Goal: Information Seeking & Learning: Learn about a topic

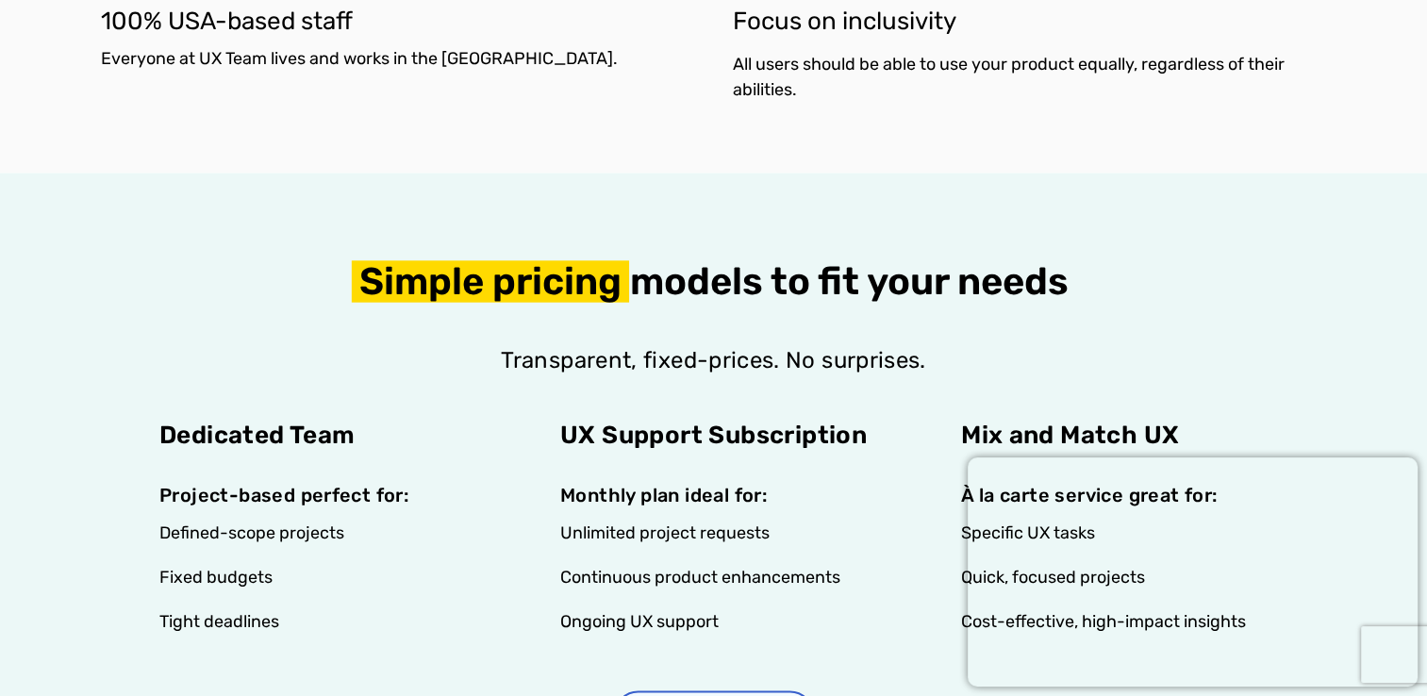
scroll to position [3441, 0]
click at [717, 213] on div "Simple pricing models to fit your needs Transparent, fixed-prices. No surprises…" at bounding box center [714, 493] width 1226 height 641
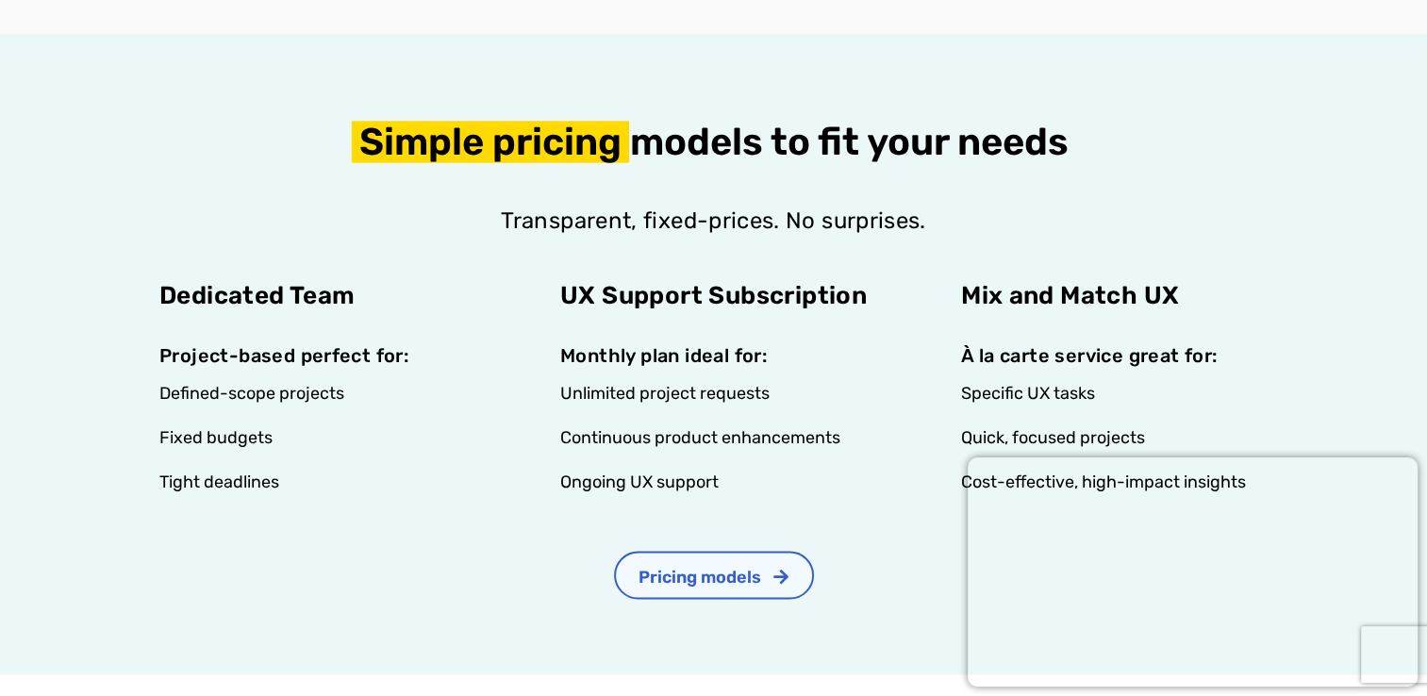
scroll to position [3581, 0]
drag, startPoint x: 717, startPoint y: 213, endPoint x: 443, endPoint y: 222, distance: 273.7
click at [443, 222] on div "Transparent, fixed-prices. No surprises." at bounding box center [714, 235] width 1226 height 60
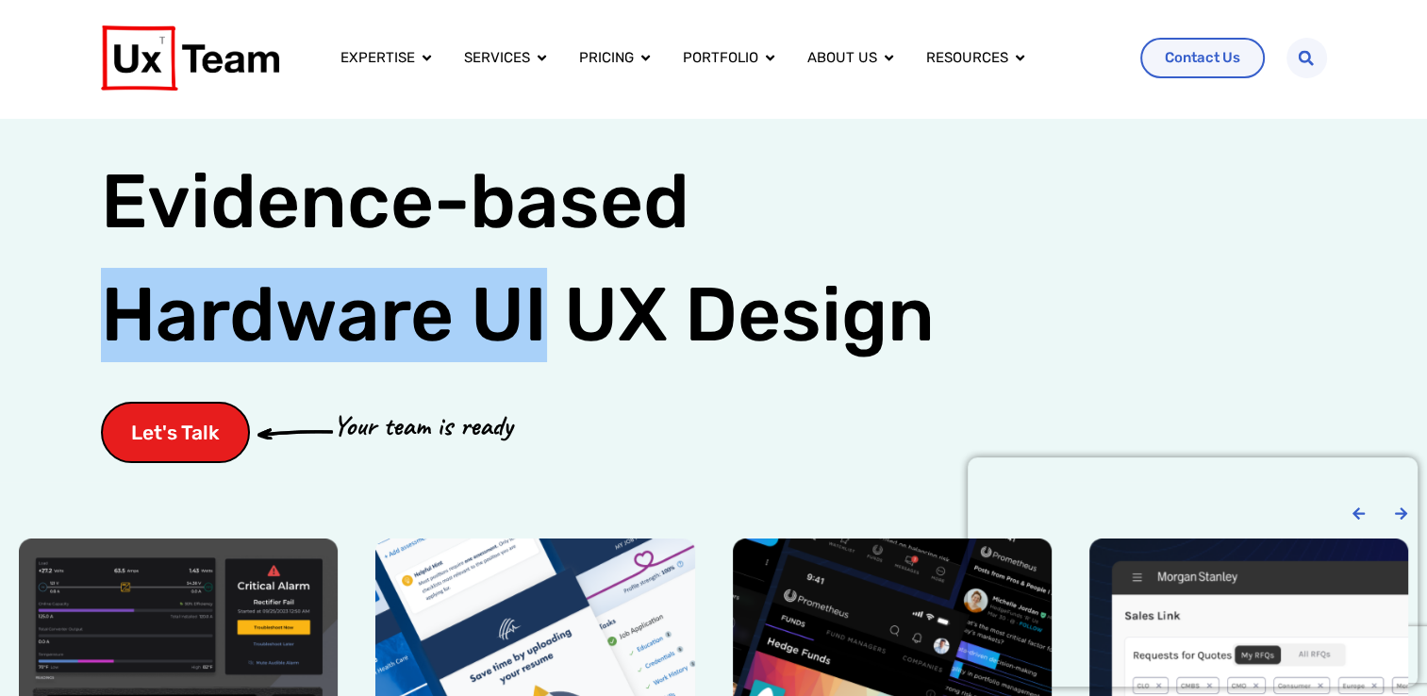
scroll to position [0, 0]
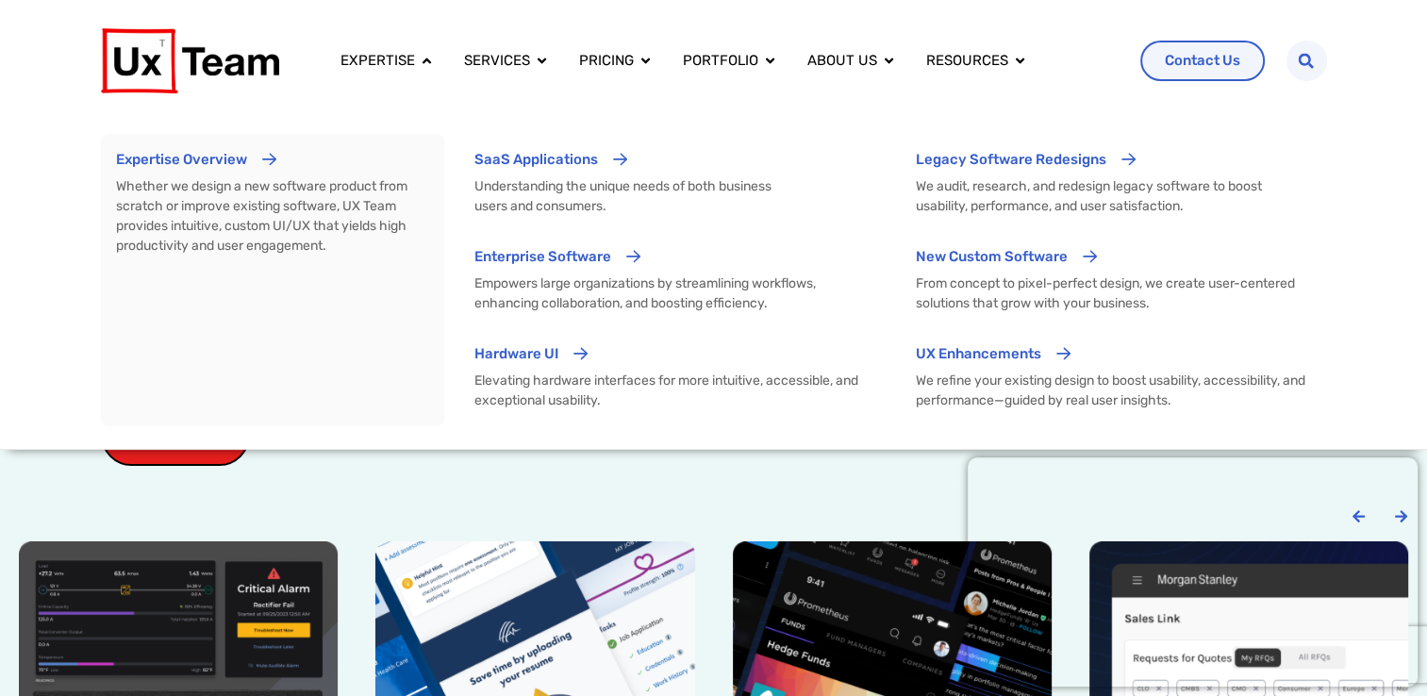
click at [942, 124] on div "Expertise Overview Whether we design a new software product from scratch or imp…" at bounding box center [714, 280] width 1226 height 338
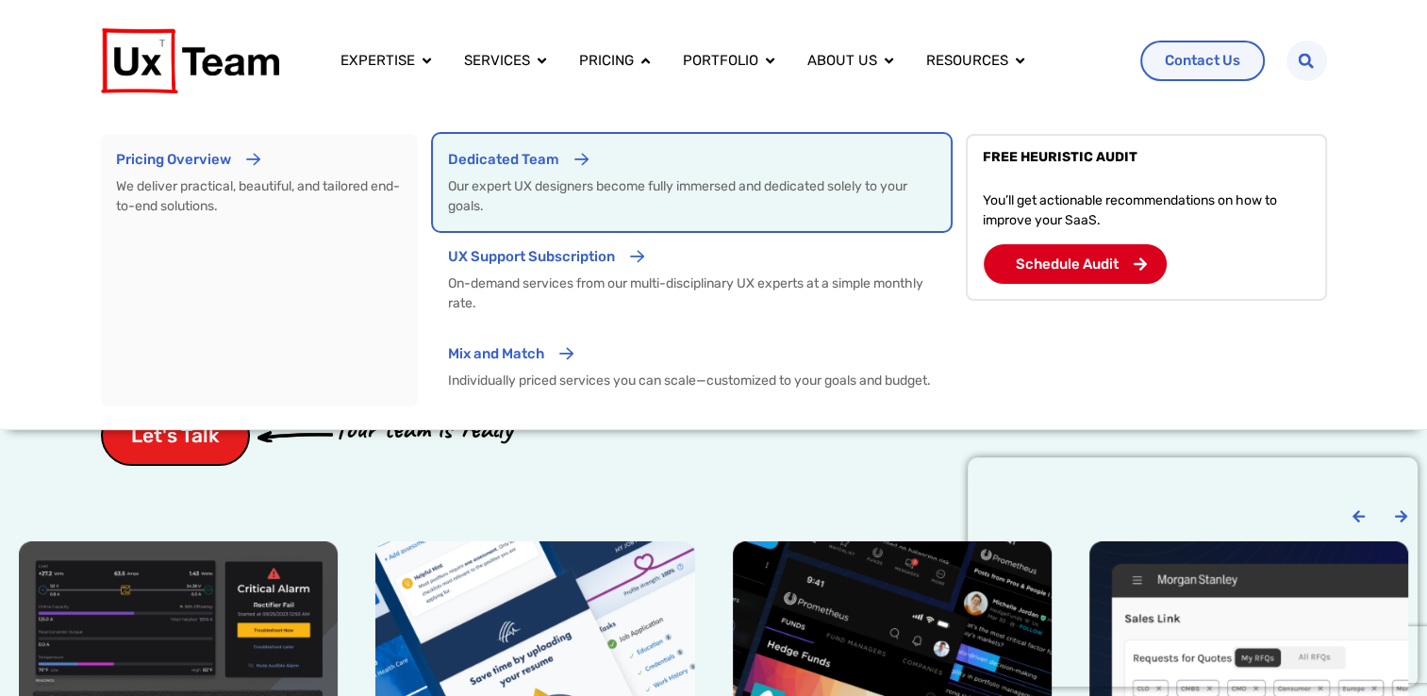
click at [530, 183] on div "Dedicated Team" at bounding box center [503, 166] width 111 height 35
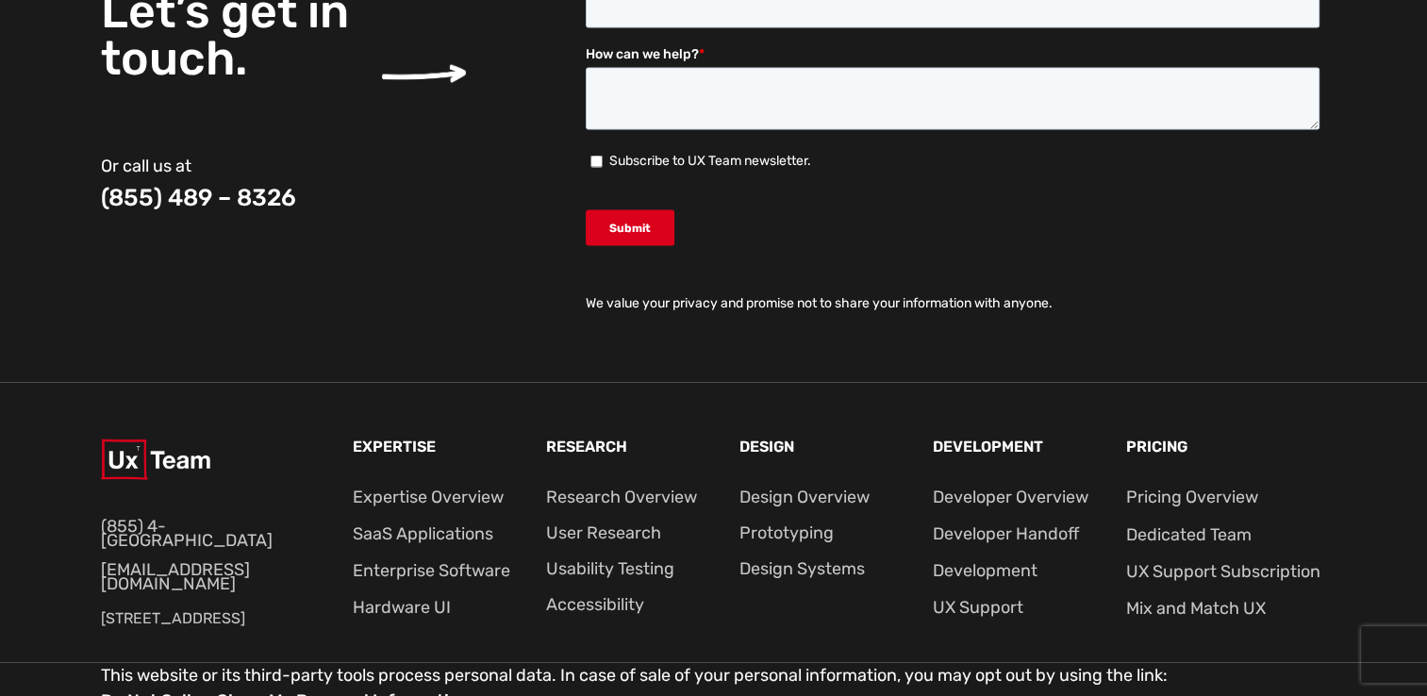
scroll to position [4238, 0]
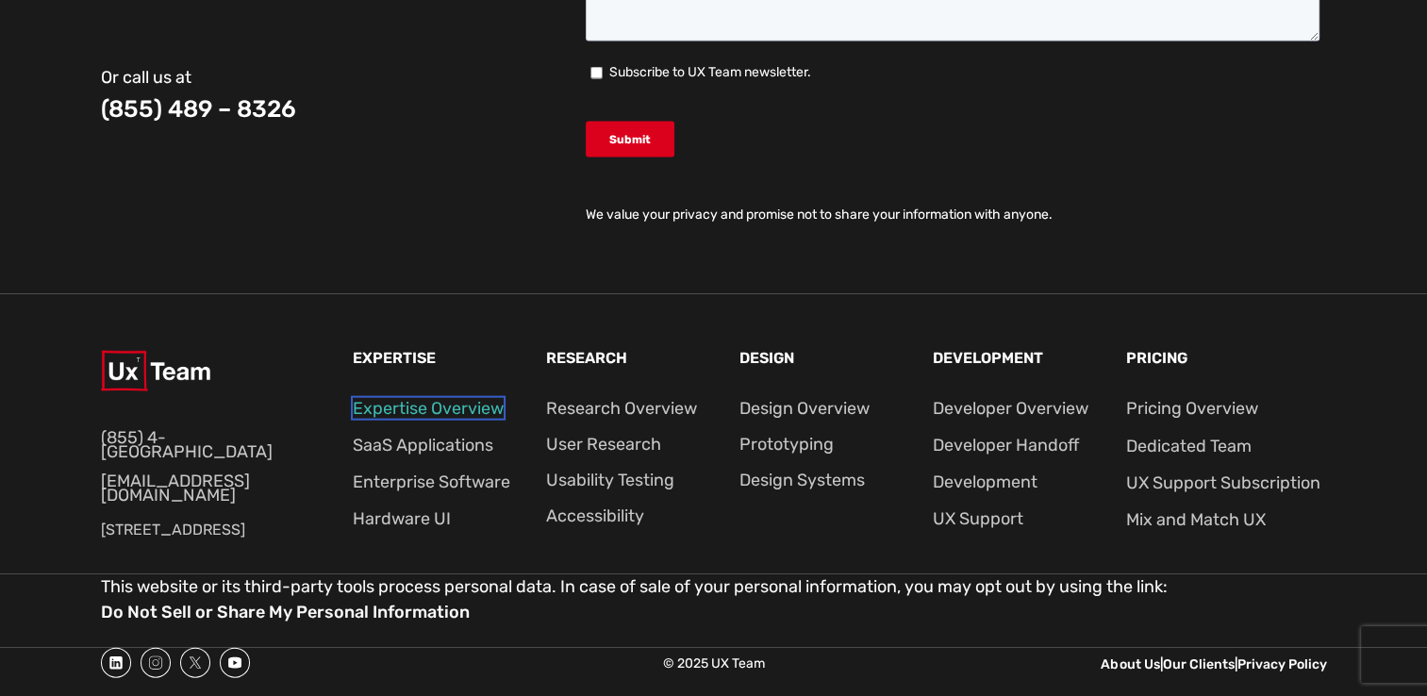
click at [469, 406] on link "Expertise Overview" at bounding box center [428, 408] width 151 height 21
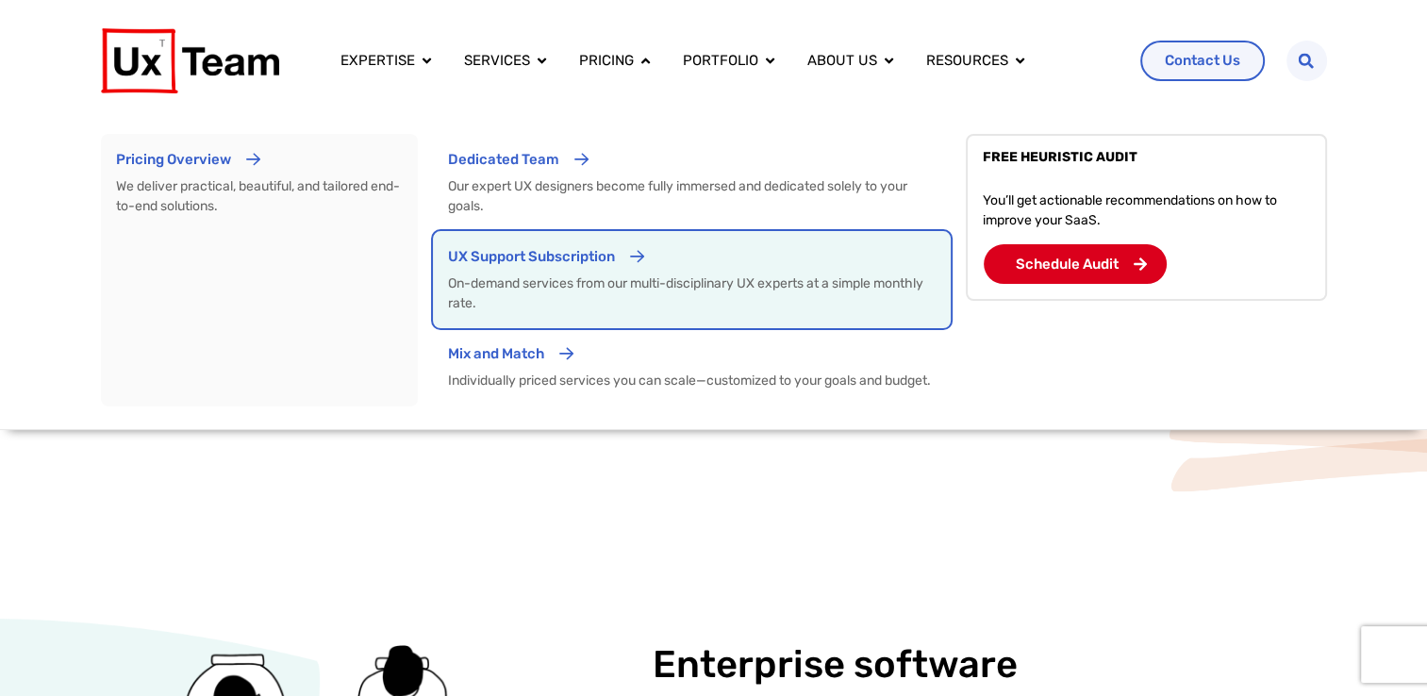
click at [488, 253] on p "UX Support Subscription" at bounding box center [531, 257] width 167 height 22
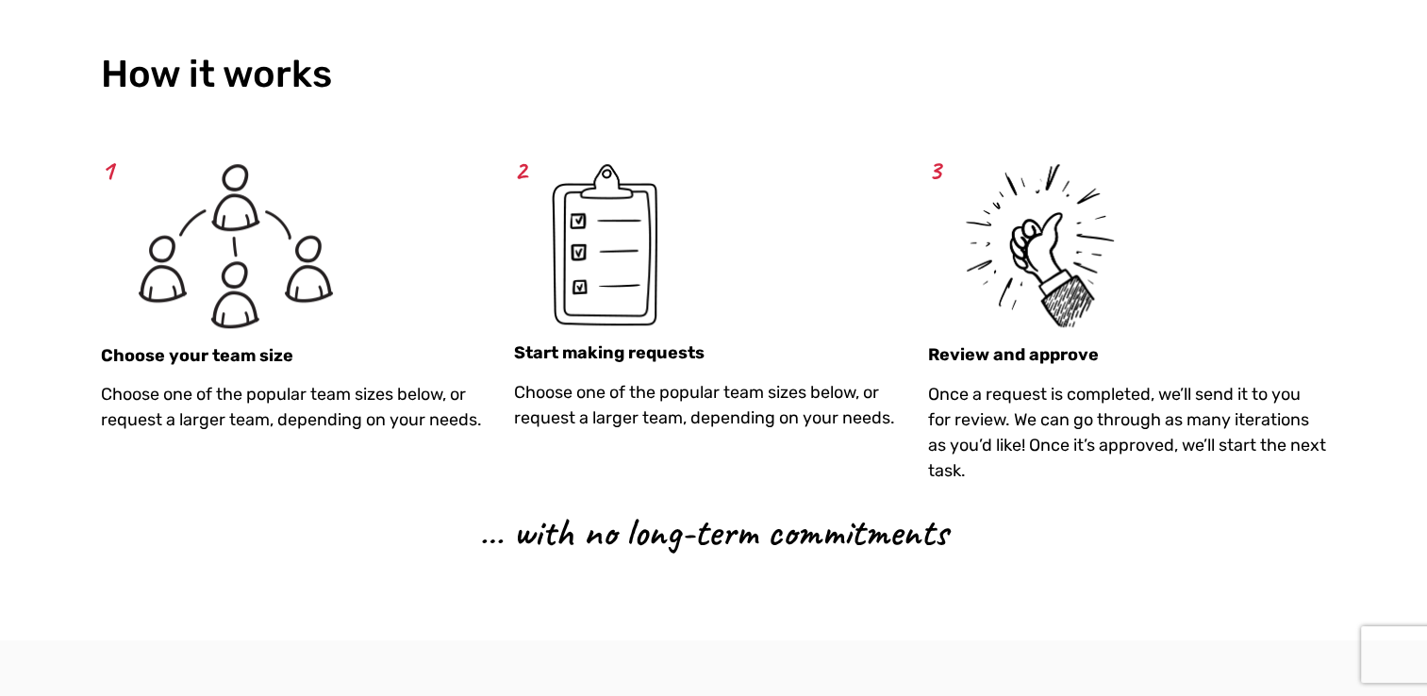
click at [768, 408] on p "Choose one of the popular team sizes below, or request a larger team, depending…" at bounding box center [713, 405] width 399 height 51
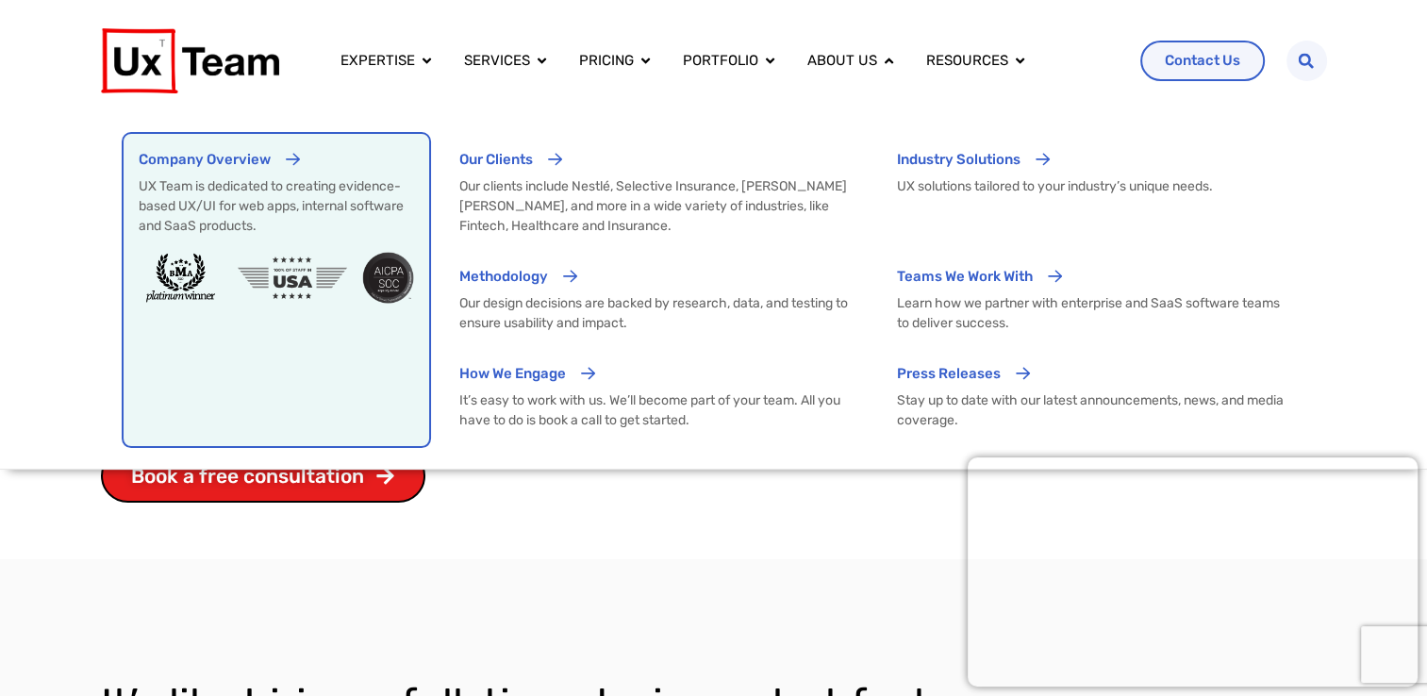
click at [247, 149] on p "Company Overview" at bounding box center [205, 160] width 132 height 22
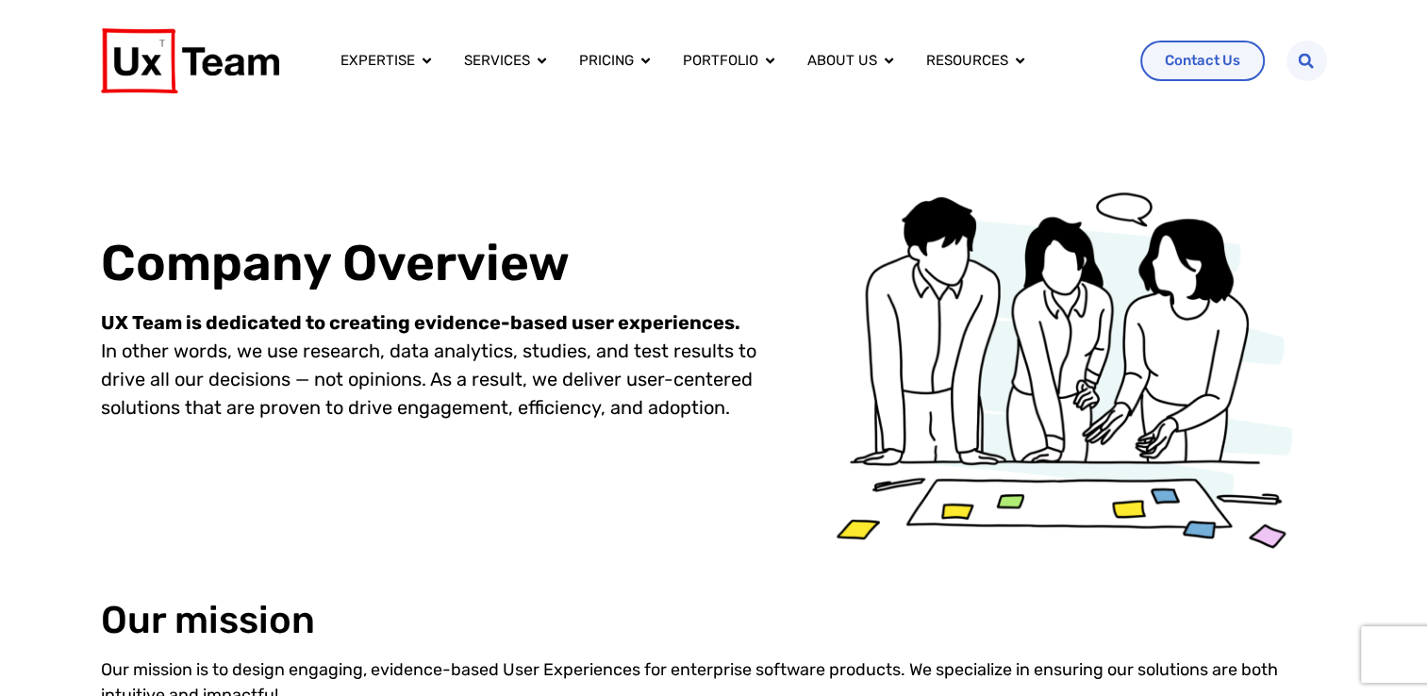
scroll to position [8, 0]
